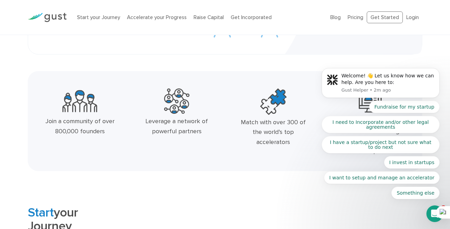
scroll to position [175, 0]
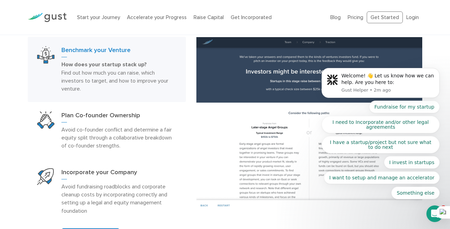
scroll to position [371, 0]
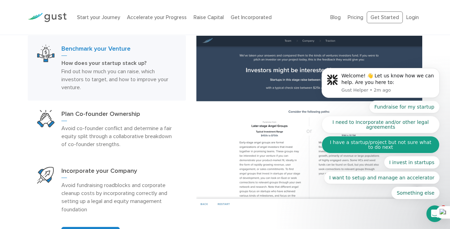
click at [347, 145] on button "I have a startup/project but not sure what to do next" at bounding box center [381, 144] width 118 height 17
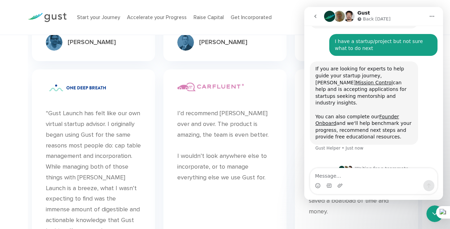
scroll to position [2037, 0]
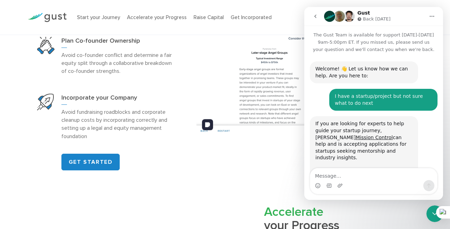
scroll to position [58, 0]
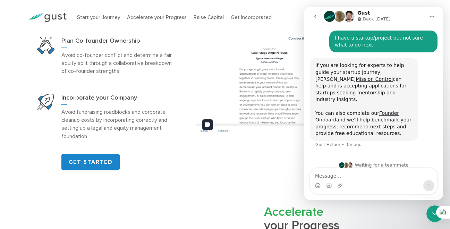
click at [319, 14] on button "go back" at bounding box center [315, 16] width 13 height 13
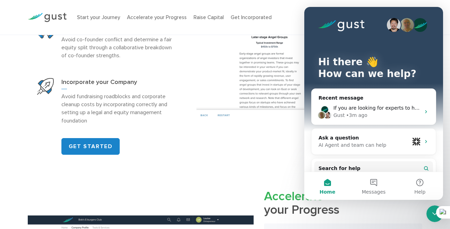
scroll to position [460, 0]
